Goal: Transaction & Acquisition: Subscribe to service/newsletter

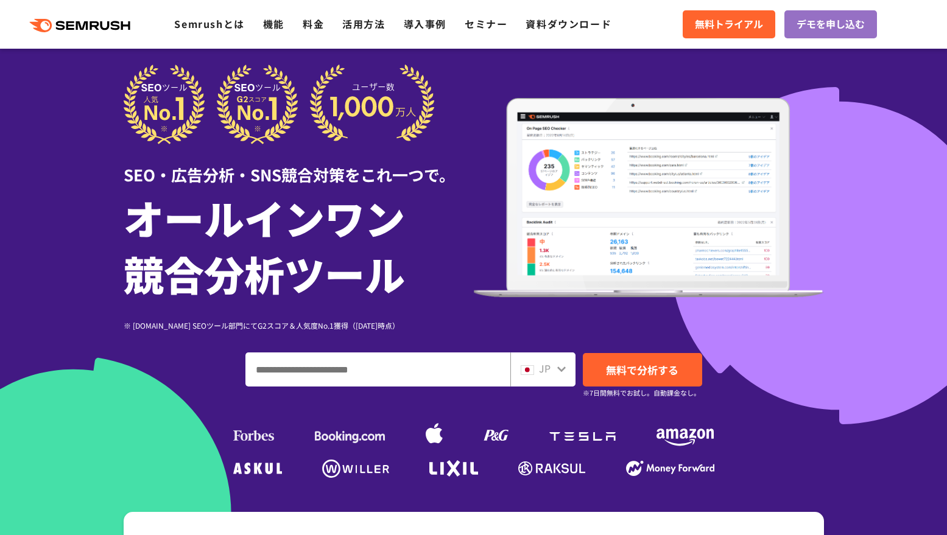
scroll to position [16, 0]
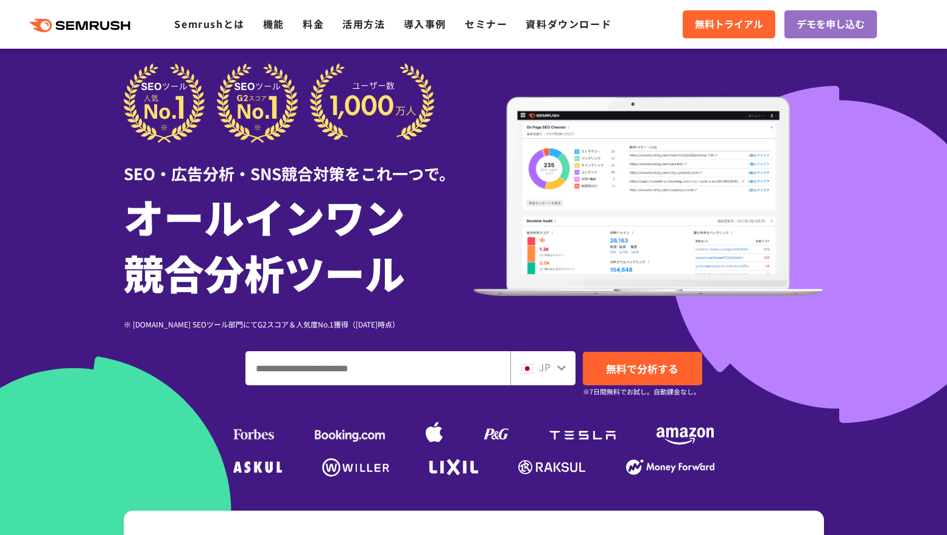
click at [364, 396] on div "SEO・広告分析・SNS競合対策をこれ一つで。 オールインワン 競合分析ツール ※ [DOMAIN_NAME] SEOツール部門にてG2スコア＆人気度No.1…" at bounding box center [474, 271] width 700 height 417
click at [365, 380] on input "ドメイン、キーワードまたはURLを入力してください" at bounding box center [378, 368] width 264 height 33
click at [367, 368] on input "ドメイン、キーワードまたはURLを入力してください" at bounding box center [378, 368] width 264 height 33
click at [409, 356] on input "ドメイン、キーワードまたはURLを入力してください" at bounding box center [378, 368] width 264 height 33
click at [400, 381] on input "ドメイン、キーワードまたはURLを入力してください" at bounding box center [378, 368] width 264 height 33
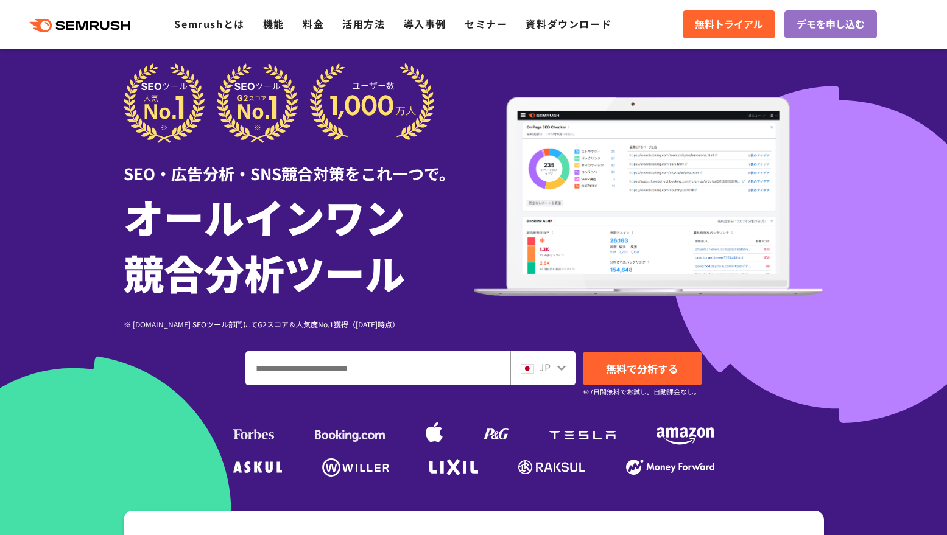
paste input "**********"
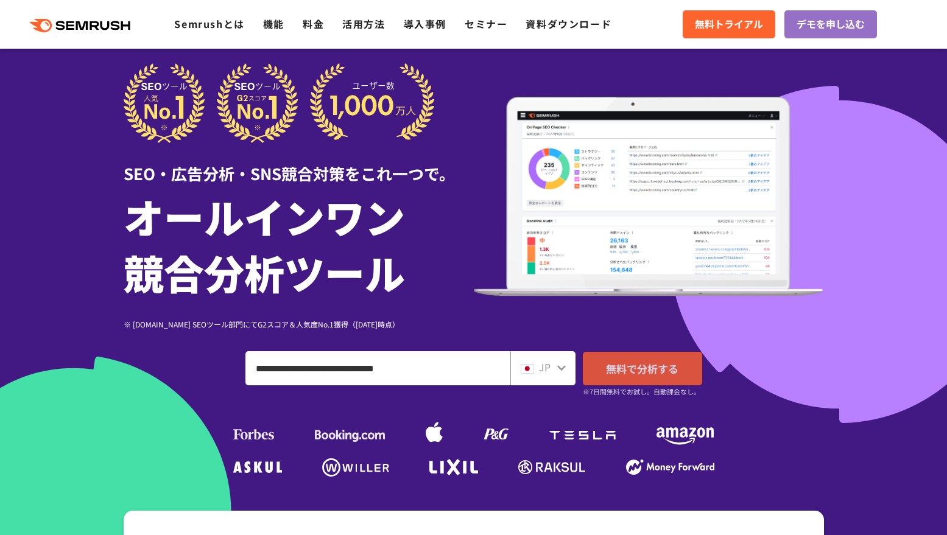
type input "**********"
click at [636, 357] on link "無料で分析する" at bounding box center [642, 368] width 119 height 33
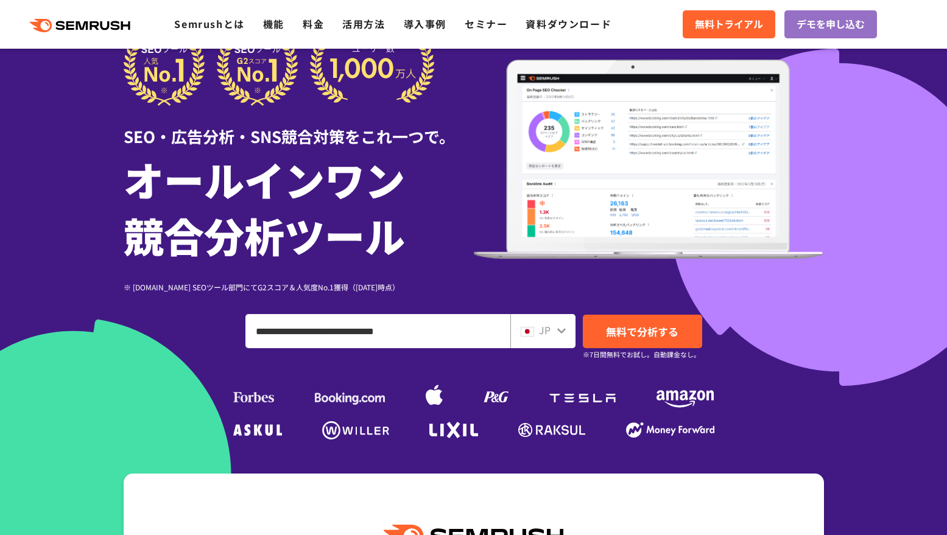
scroll to position [89, 0]
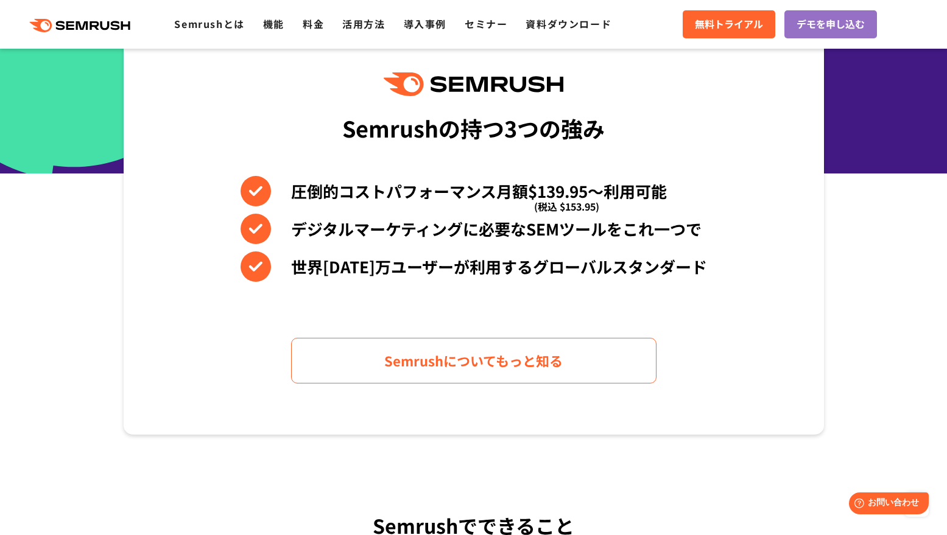
scroll to position [500, 0]
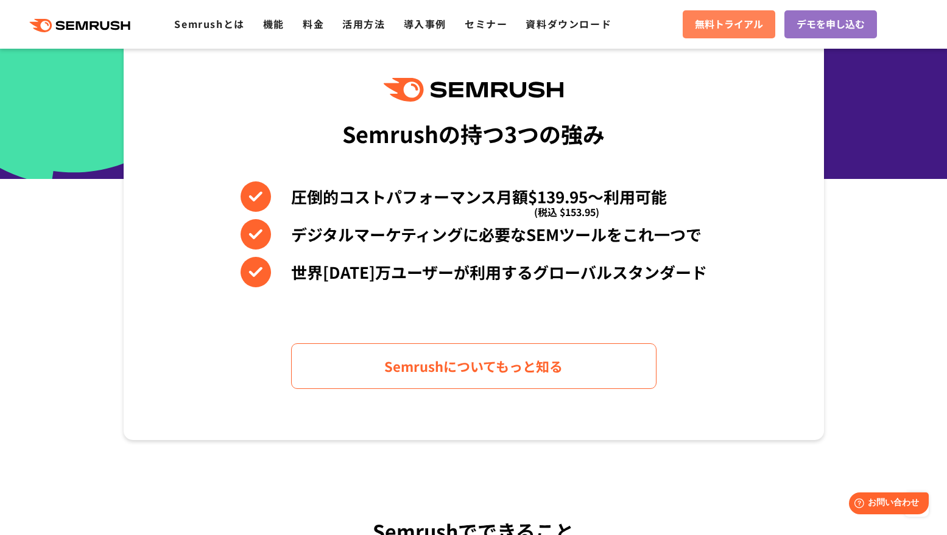
click at [759, 17] on span "無料トライアル" at bounding box center [729, 24] width 68 height 16
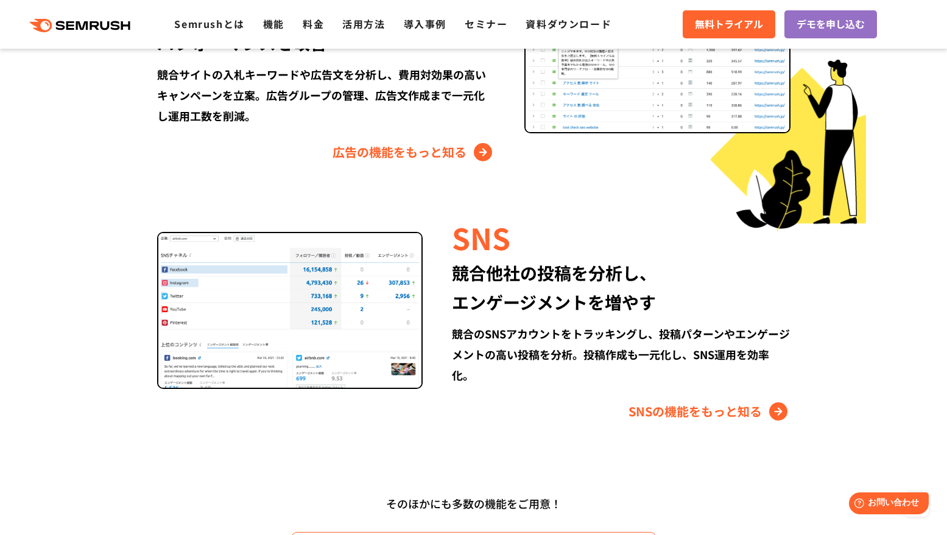
scroll to position [1564, 0]
